Goal: Task Accomplishment & Management: Use online tool/utility

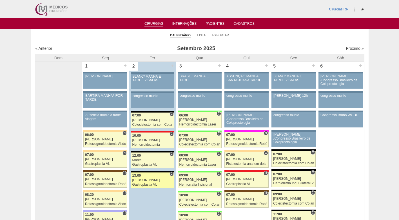
click at [142, 179] on div "[PERSON_NAME]" at bounding box center [152, 181] width 41 height 4
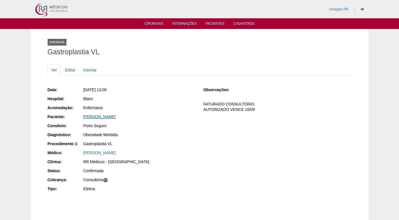
click at [112, 115] on link "MARCELA DA SILVA SOUSA COSTA" at bounding box center [99, 117] width 32 height 5
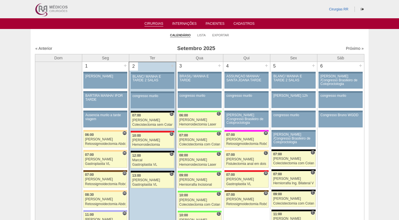
click at [111, 34] on ul "Calendário Lista Exportar" at bounding box center [200, 35] width 338 height 12
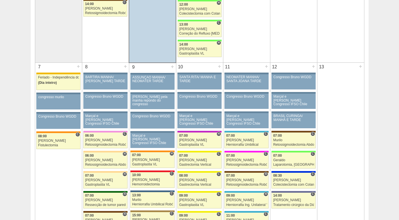
scroll to position [253, 0]
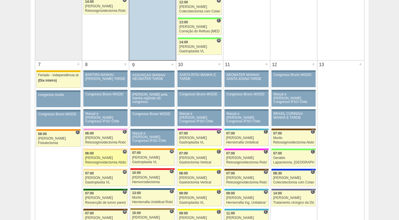
click at [110, 156] on div "[PERSON_NAME]" at bounding box center [105, 158] width 41 height 4
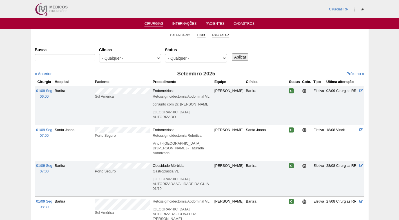
click at [226, 35] on link "Exportar" at bounding box center [220, 35] width 17 height 4
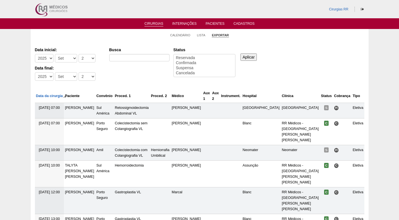
select select
click at [92, 58] on select "-Dia 1 2 3 4 5 6 7 8 9 10 11 12 13 14 15 16 17 18 19 20 21 22 23 24 25 26 27 28…" at bounding box center [87, 58] width 17 height 8
select select "8"
click at [79, 54] on select "-Dia 1 2 3 4 5 6 7 8 9 10 11 12 13 14 15 16 17 18 19 20 21 22 23 24 25 26 27 28…" at bounding box center [87, 58] width 17 height 8
click at [82, 77] on select "-Dia 1 2 3 4 5 6 7 8 9 10 11 12 13 14 15 16 17 18 19 20 21 22 23 24 25 26 27 28…" at bounding box center [87, 76] width 17 height 8
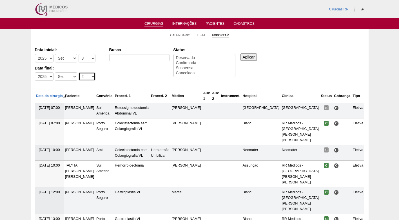
select select "12"
click at [79, 72] on select "-Dia 1 2 3 4 5 6 7 8 9 10 11 12 13 14 15 16 17 18 19 20 21 22 23 24 25 26 27 28…" at bounding box center [87, 76] width 17 height 8
select select "conf"
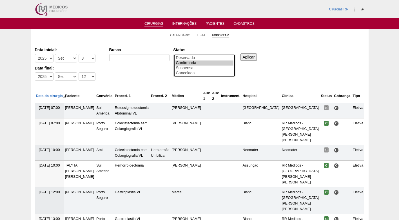
click at [184, 64] on option "Confirmada" at bounding box center [204, 63] width 58 height 5
click at [253, 59] on input "Aplicar" at bounding box center [248, 57] width 17 height 7
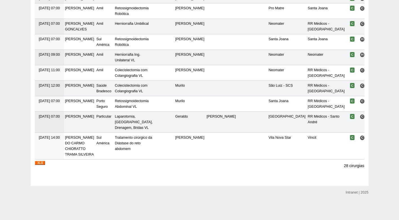
scroll to position [439, 0]
click at [42, 163] on img at bounding box center [40, 163] width 10 height 4
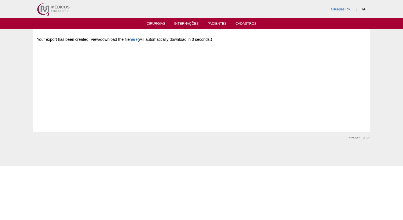
drag, startPoint x: 125, startPoint y: 91, endPoint x: 133, endPoint y: 64, distance: 27.9
click at [125, 89] on div "Your export has been created. View/download the file here (will automatically d…" at bounding box center [201, 75] width 329 height 84
click at [114, 14] on div "Cirurgias RR" at bounding box center [202, 9] width 338 height 18
click at [168, 71] on div "Your export has been created. View/download the file here (will automatically d…" at bounding box center [201, 75] width 329 height 84
click at [161, 25] on link "Cirurgias" at bounding box center [156, 24] width 19 height 5
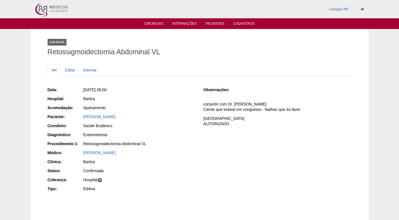
click at [249, 114] on div "Observações: conjunto com Dr. Marcel GO Ciente que estarei em congresso - Natha…" at bounding box center [277, 108] width 148 height 43
click at [152, 103] on div "Bartira" at bounding box center [139, 99] width 113 height 7
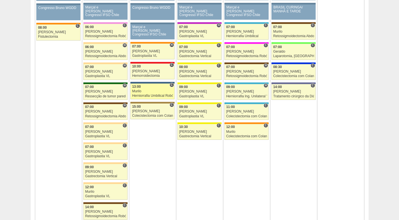
scroll to position [338, 0]
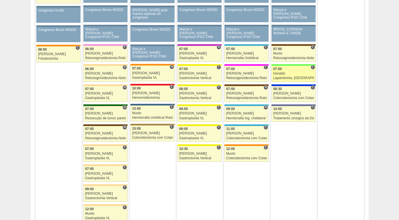
click at [298, 75] on div "Geraldo" at bounding box center [293, 74] width 41 height 4
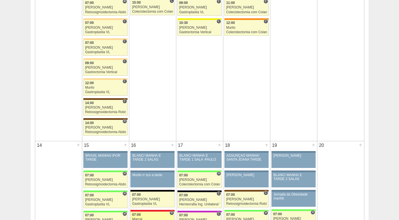
scroll to position [563, 0]
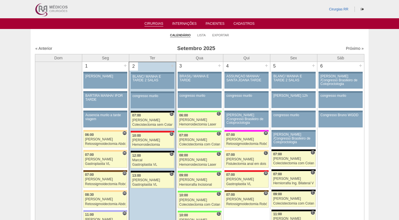
click at [282, 30] on ul "Calendário Lista Exportar" at bounding box center [200, 35] width 338 height 12
click at [143, 182] on div "[PERSON_NAME]" at bounding box center [152, 181] width 41 height 4
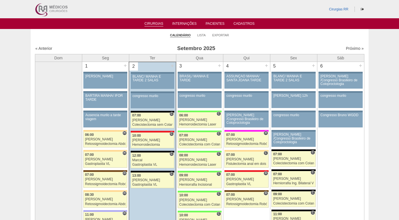
scroll to position [563, 0]
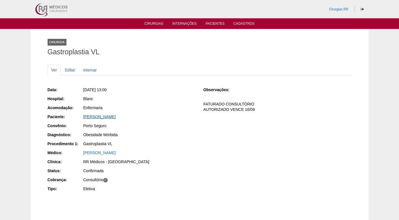
click at [110, 118] on link "[PERSON_NAME]" at bounding box center [99, 117] width 32 height 5
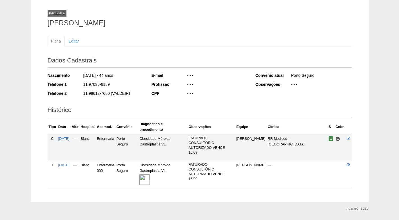
scroll to position [30, 0]
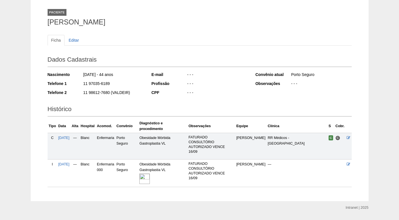
click at [150, 174] on img at bounding box center [144, 179] width 10 height 10
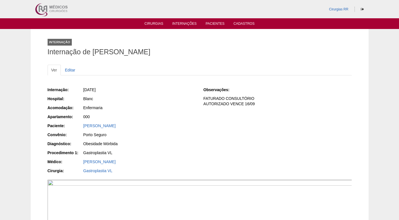
drag, startPoint x: 116, startPoint y: 48, endPoint x: 104, endPoint y: 50, distance: 11.7
click at [115, 50] on h1 "Internação de MARCELA DA SILVA SOUSA COSTA" at bounding box center [200, 51] width 304 height 7
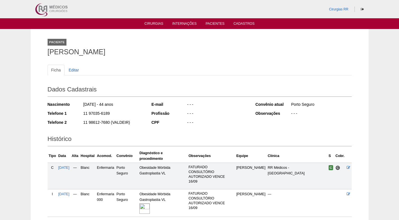
click at [150, 20] on ul "Cirurgias Internações Pacientes Cadastros" at bounding box center [199, 23] width 399 height 11
click at [151, 23] on link "Cirurgias" at bounding box center [153, 24] width 19 height 5
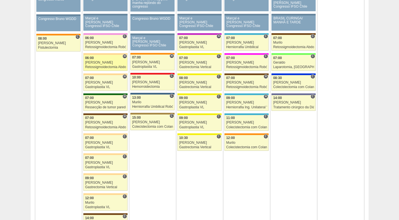
scroll to position [338, 0]
